Goal: Transaction & Acquisition: Obtain resource

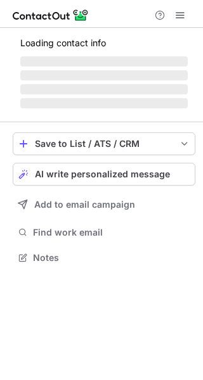
scroll to position [256, 203]
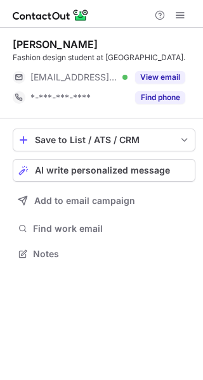
click at [59, 43] on div "Simran Mackrani" at bounding box center [55, 44] width 85 height 13
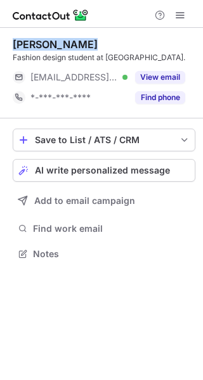
click at [59, 43] on div "Simran Mackrani" at bounding box center [55, 44] width 85 height 13
copy div "Simran Mackrani"
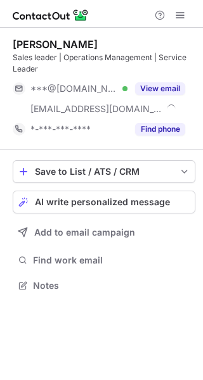
scroll to position [276, 203]
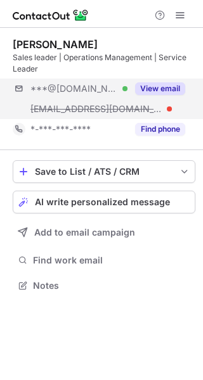
click at [181, 108] on div "***@gmail.com Verified ***@dormakaba.com.au View email" at bounding box center [104, 99] width 182 height 41
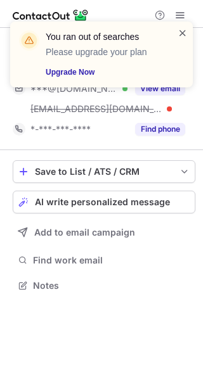
drag, startPoint x: 175, startPoint y: 88, endPoint x: 184, endPoint y: 36, distance: 52.6
click at [184, 36] on div "You ran out of searches Please upgrade your plan Upgrade Now" at bounding box center [101, 59] width 203 height 101
click at [184, 36] on span at bounding box center [182, 33] width 10 height 13
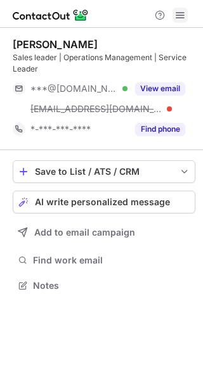
click at [175, 10] on span at bounding box center [180, 15] width 10 height 10
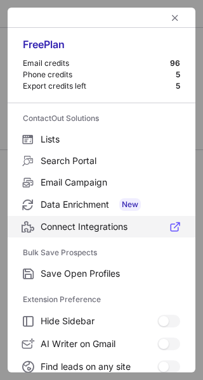
scroll to position [194, 0]
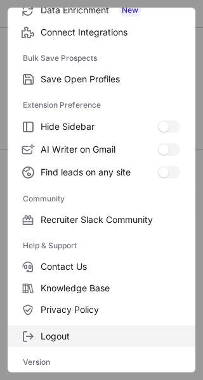
click at [66, 341] on label "Logout" at bounding box center [101, 336] width 187 height 22
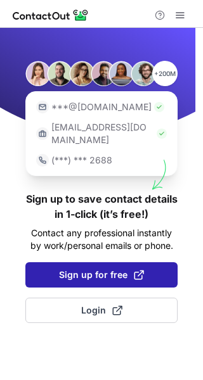
click at [92, 268] on span "Sign up for free" at bounding box center [101, 274] width 85 height 13
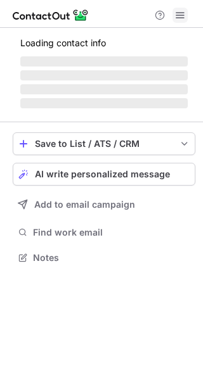
scroll to position [276, 203]
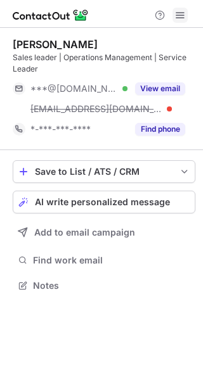
click at [177, 12] on span at bounding box center [180, 15] width 10 height 10
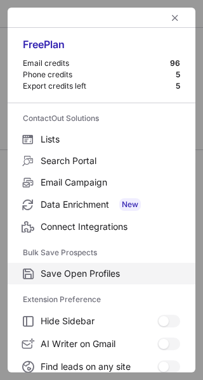
scroll to position [194, 0]
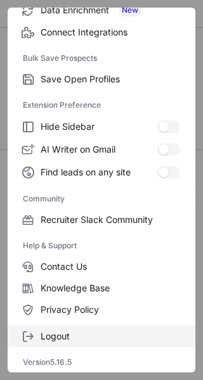
click at [92, 341] on span "Logout" at bounding box center [110, 336] width 139 height 11
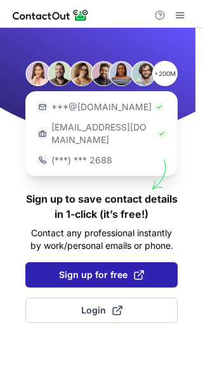
click at [104, 268] on span "Sign up for free" at bounding box center [101, 274] width 85 height 13
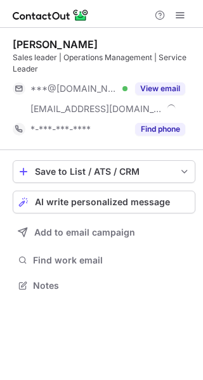
scroll to position [276, 203]
click at [180, 16] on span at bounding box center [180, 15] width 10 height 10
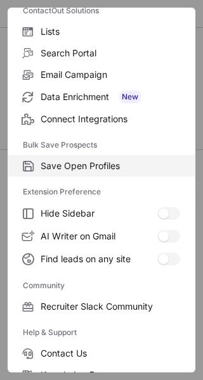
scroll to position [194, 0]
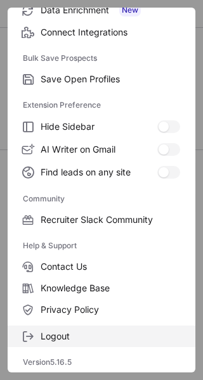
click at [66, 331] on span "Logout" at bounding box center [110, 336] width 139 height 11
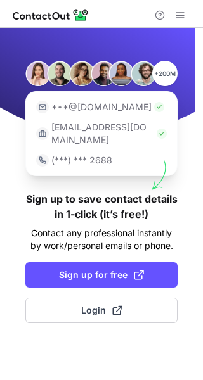
click at [89, 276] on div "+200M ***@gmail.com ***@company.com (***) *** 2688 Sign up to save contact deta…" at bounding box center [101, 204] width 203 height 352
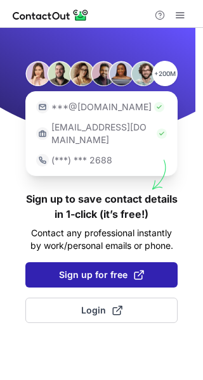
click at [82, 268] on span "Sign up for free" at bounding box center [101, 274] width 85 height 13
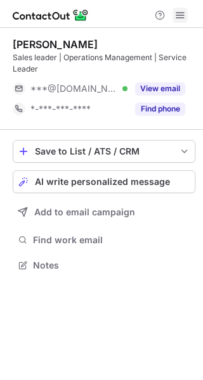
scroll to position [256, 203]
click at [178, 10] on span at bounding box center [180, 15] width 10 height 10
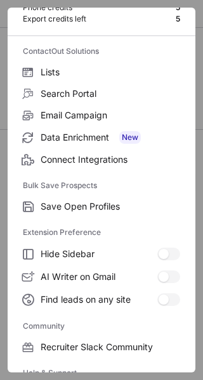
scroll to position [194, 0]
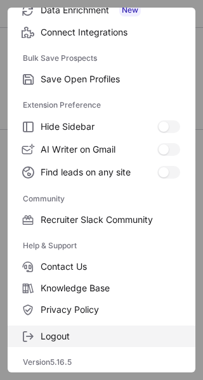
click at [78, 332] on span "Logout" at bounding box center [110, 336] width 139 height 11
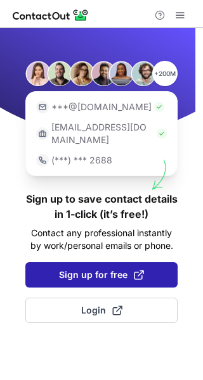
click at [113, 268] on span "Sign up for free" at bounding box center [101, 274] width 85 height 13
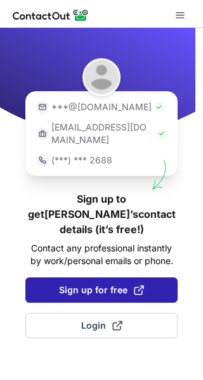
click at [134, 285] on span at bounding box center [139, 290] width 10 height 10
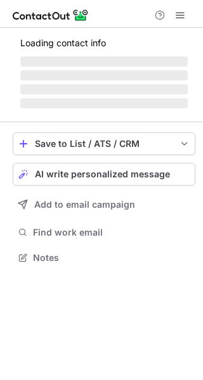
scroll to position [276, 203]
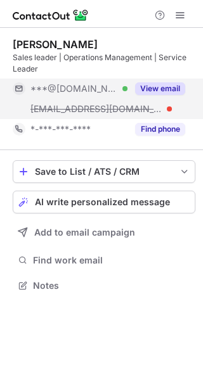
click at [155, 83] on button "View email" at bounding box center [160, 88] width 50 height 13
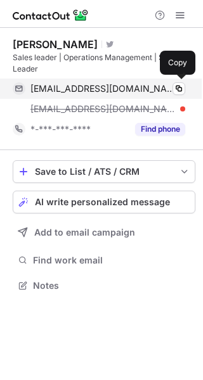
click at [151, 91] on div "[EMAIL_ADDRESS][DOMAIN_NAME] Verified" at bounding box center [107, 88] width 154 height 11
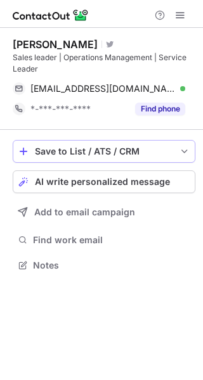
scroll to position [256, 203]
click at [69, 37] on div "[PERSON_NAME] Visit Twitter profile Sales leader | Operations Management | Serv…" at bounding box center [104, 79] width 182 height 102
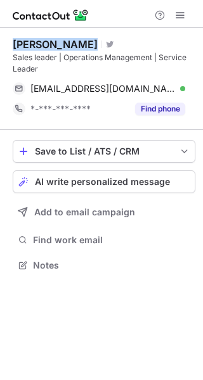
click at [69, 36] on div "[PERSON_NAME] Visit Twitter profile Sales leader | Operations Management | Serv…" at bounding box center [104, 79] width 182 height 102
copy div "[PERSON_NAME]"
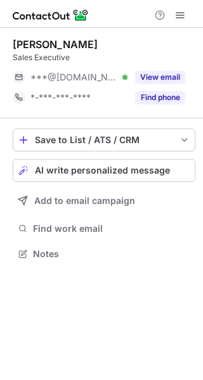
scroll to position [6, 6]
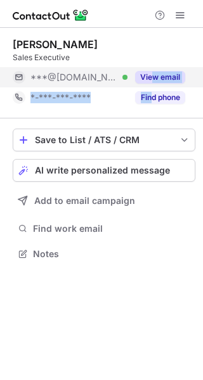
drag, startPoint x: 151, startPoint y: 89, endPoint x: 150, endPoint y: 82, distance: 7.1
click at [150, 82] on div "[PERSON_NAME] Sales Executive ***@[DOMAIN_NAME] Verified View email *-***-***-*…" at bounding box center [104, 73] width 182 height 70
click at [150, 82] on button "View email" at bounding box center [160, 77] width 50 height 13
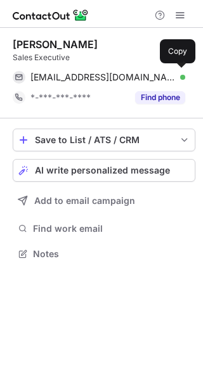
click at [150, 82] on span "brionychapman@hotmail.com" at bounding box center [102, 77] width 145 height 11
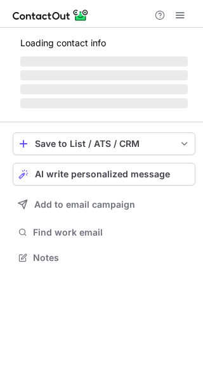
scroll to position [265, 203]
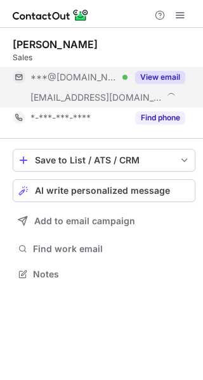
click at [145, 82] on button "View email" at bounding box center [160, 77] width 50 height 13
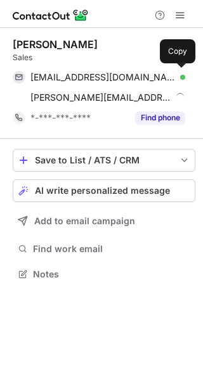
click at [145, 82] on div "[EMAIL_ADDRESS][DOMAIN_NAME] Verified" at bounding box center [107, 77] width 154 height 11
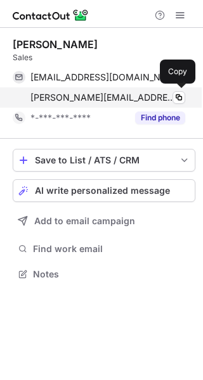
click at [122, 91] on div "[PERSON_NAME][EMAIL_ADDRESS][DOMAIN_NAME] Verified Copy" at bounding box center [99, 97] width 172 height 20
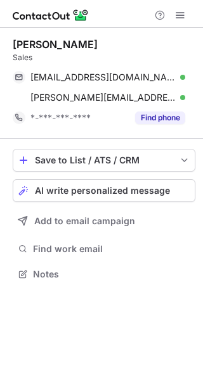
click at [65, 34] on div "[PERSON_NAME] Sales [EMAIL_ADDRESS][DOMAIN_NAME] Verified Copy [PERSON_NAME][EM…" at bounding box center [104, 83] width 182 height 111
click at [50, 50] on div "[PERSON_NAME]" at bounding box center [55, 44] width 85 height 13
click at [30, 38] on div "[PERSON_NAME]" at bounding box center [55, 44] width 85 height 13
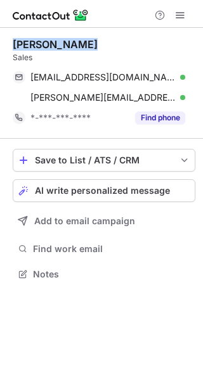
click at [30, 38] on div "[PERSON_NAME]" at bounding box center [55, 44] width 85 height 13
copy div "[PERSON_NAME]"
